Goal: Task Accomplishment & Management: Use online tool/utility

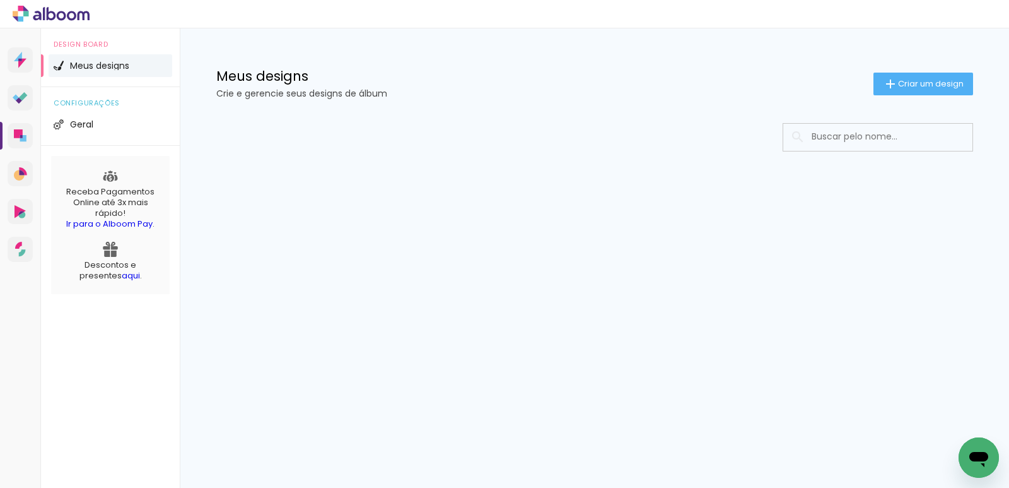
click at [114, 65] on span "Meus designs" at bounding box center [99, 65] width 59 height 9
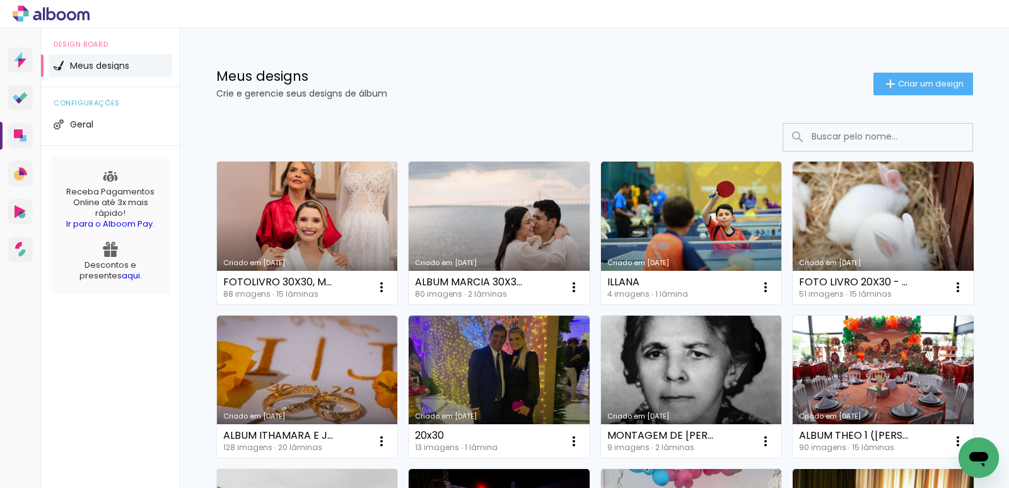
click at [291, 252] on link "Criado em [DATE]" at bounding box center [307, 233] width 181 height 143
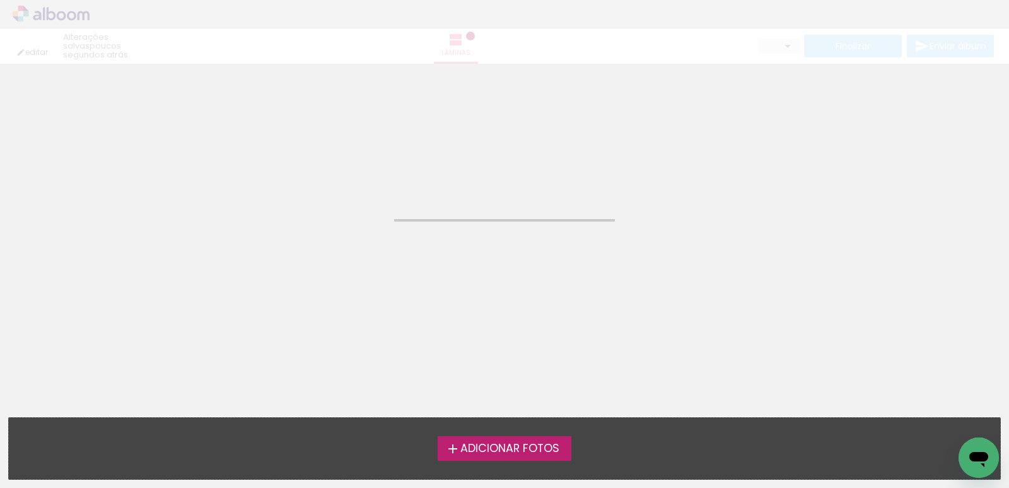
click at [291, 252] on neon-animated-pages "Confirmar Cancelar" at bounding box center [504, 276] width 1009 height 424
